Goal: Task Accomplishment & Management: Manage account settings

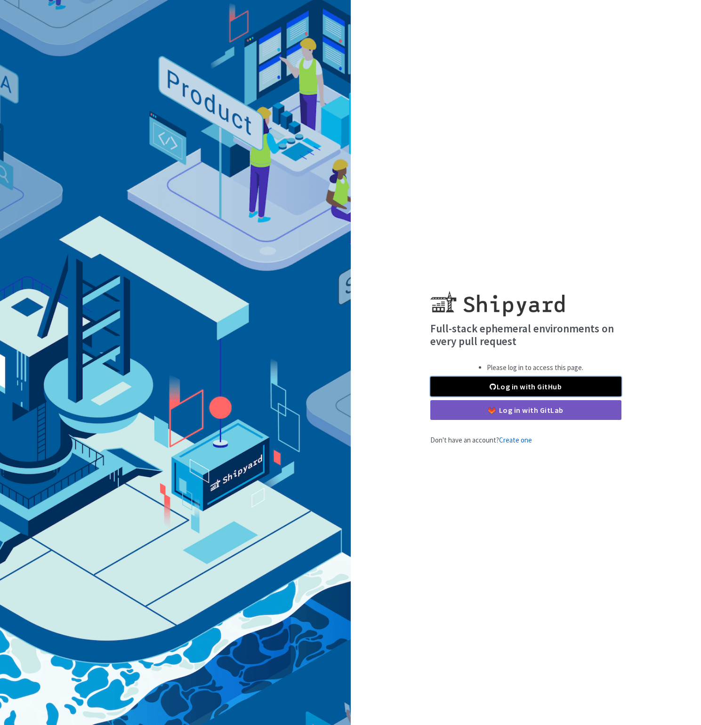
click at [508, 391] on link "Log in with GitHub" at bounding box center [525, 387] width 191 height 20
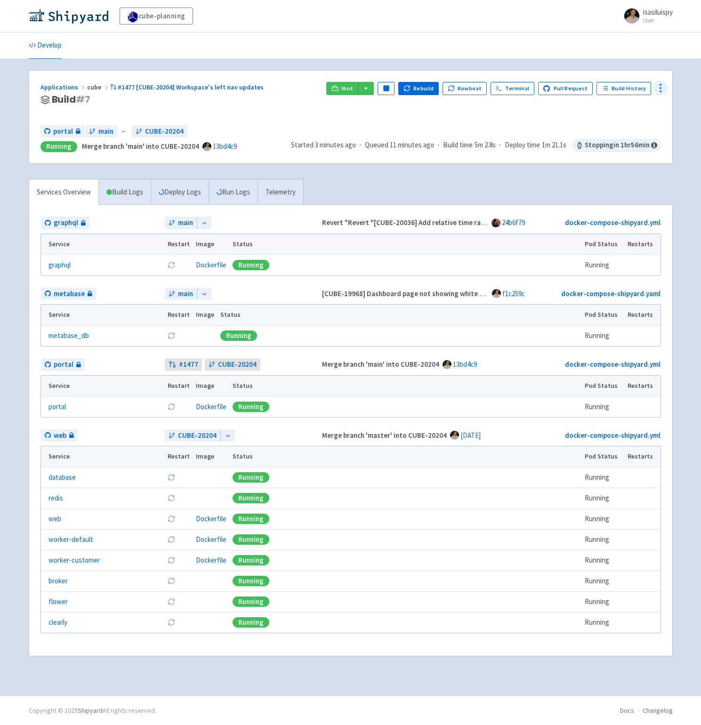
click at [661, 84] on circle at bounding box center [660, 84] width 1 height 1
click at [623, 114] on span "Configure" at bounding box center [609, 109] width 30 height 13
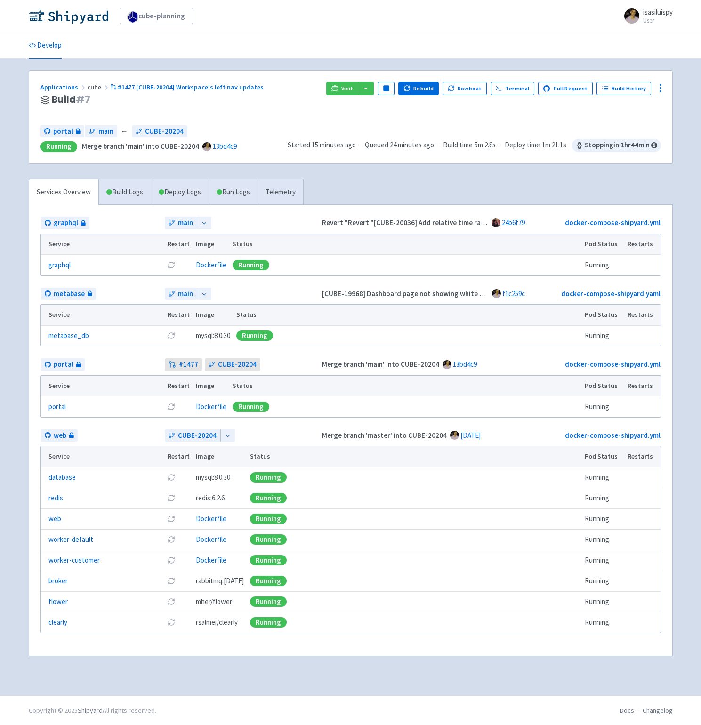
click at [17, 202] on div "cube-planning isasiluispy User Profile Sign out Develop" at bounding box center [350, 348] width 701 height 696
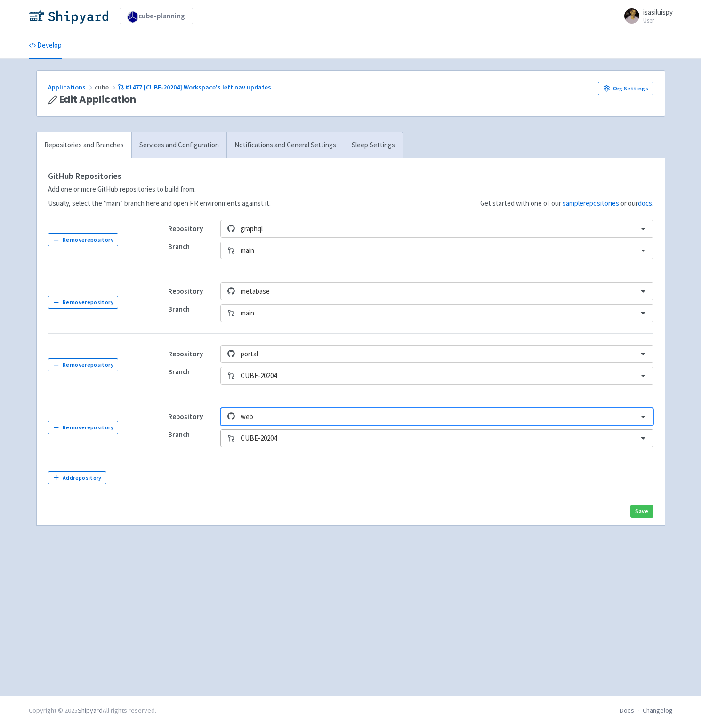
click at [284, 441] on div at bounding box center [436, 438] width 391 height 13
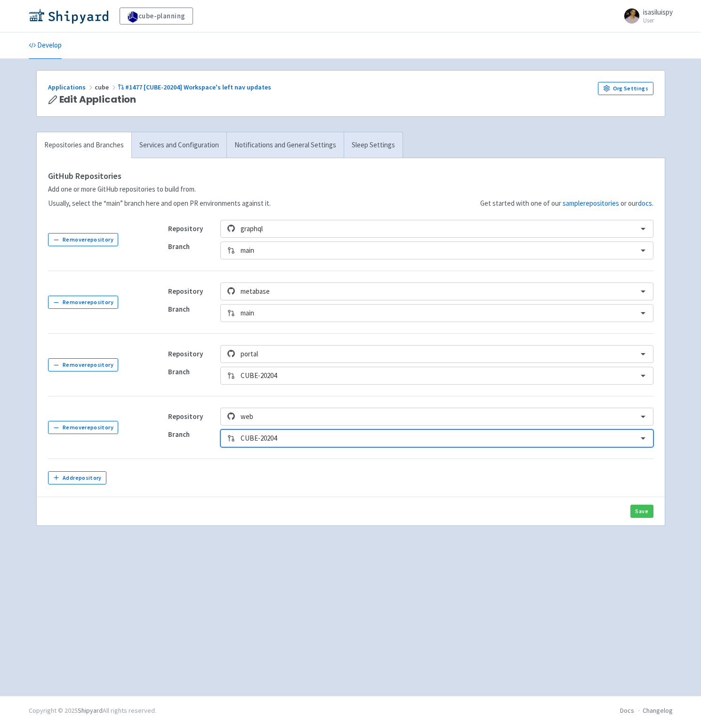
click at [284, 441] on div at bounding box center [436, 438] width 391 height 13
